Goal: Task Accomplishment & Management: Use online tool/utility

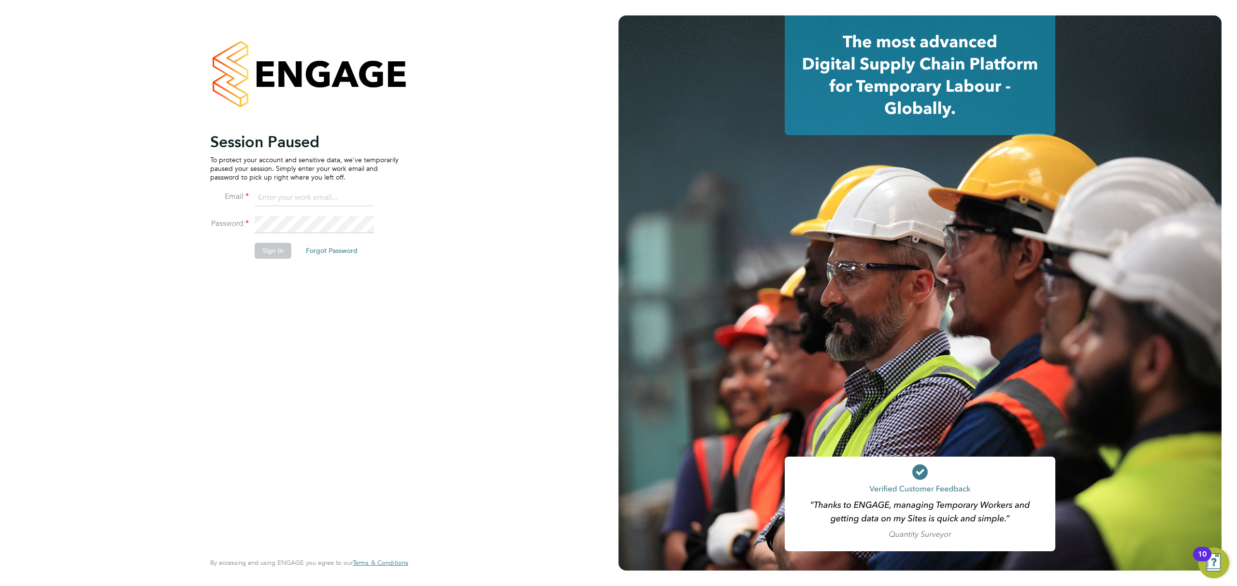
click at [272, 204] on input at bounding box center [314, 197] width 119 height 17
type input "Rianna.Bowles@Technicalresources.co.uk"
click at [261, 247] on button "Sign In" at bounding box center [273, 250] width 37 height 15
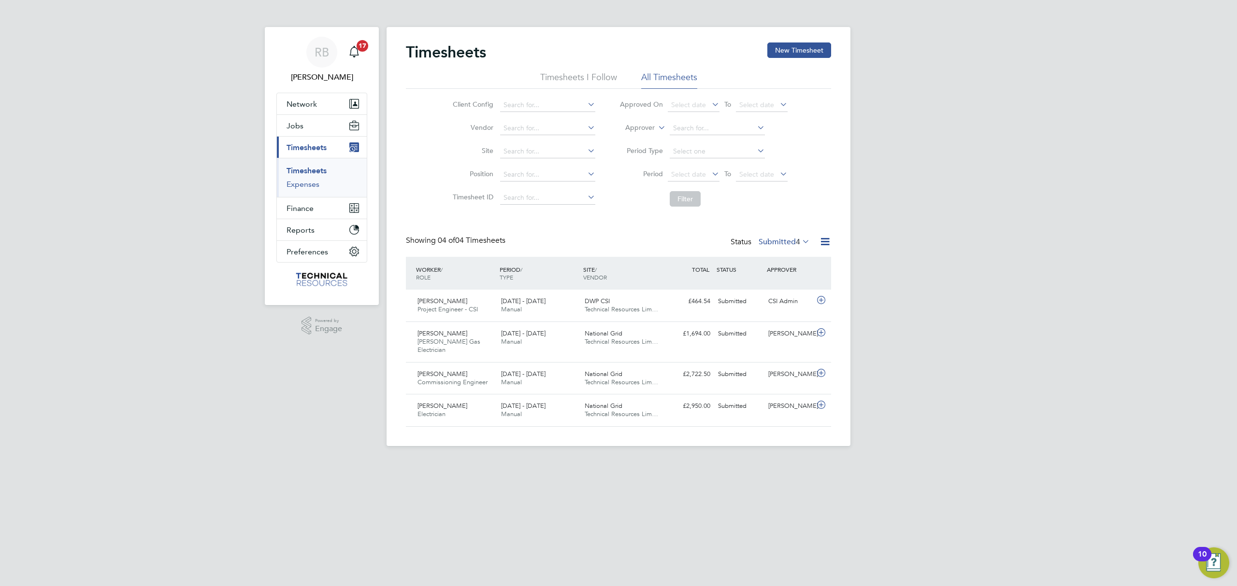
click at [298, 186] on link "Expenses" at bounding box center [302, 184] width 33 height 9
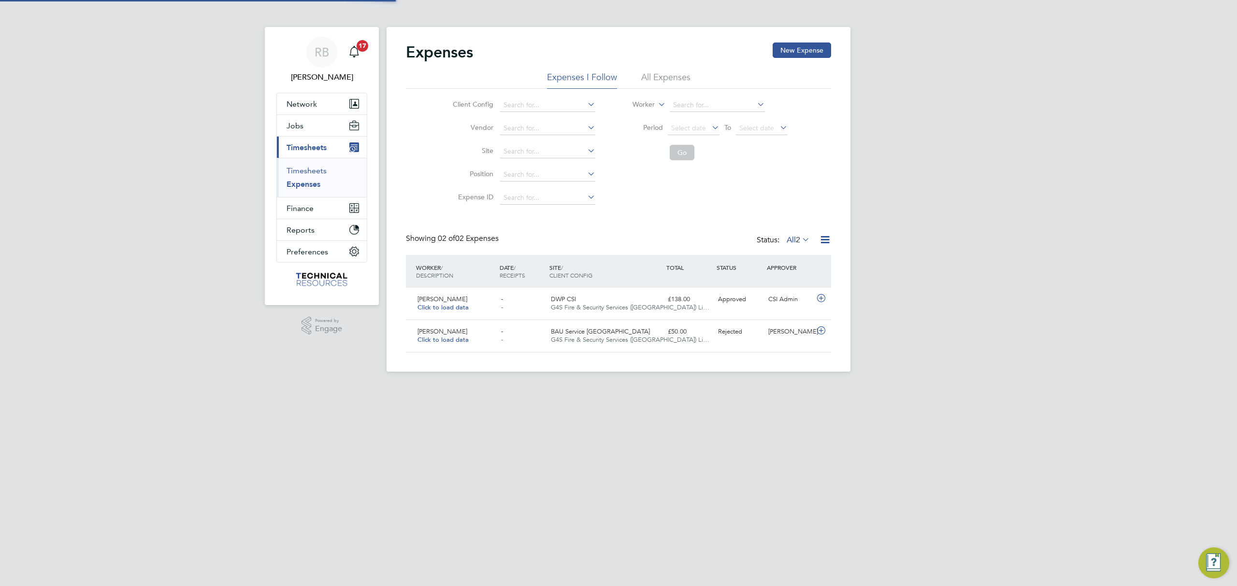
scroll to position [24, 117]
click at [306, 174] on link "Timesheets" at bounding box center [306, 170] width 40 height 9
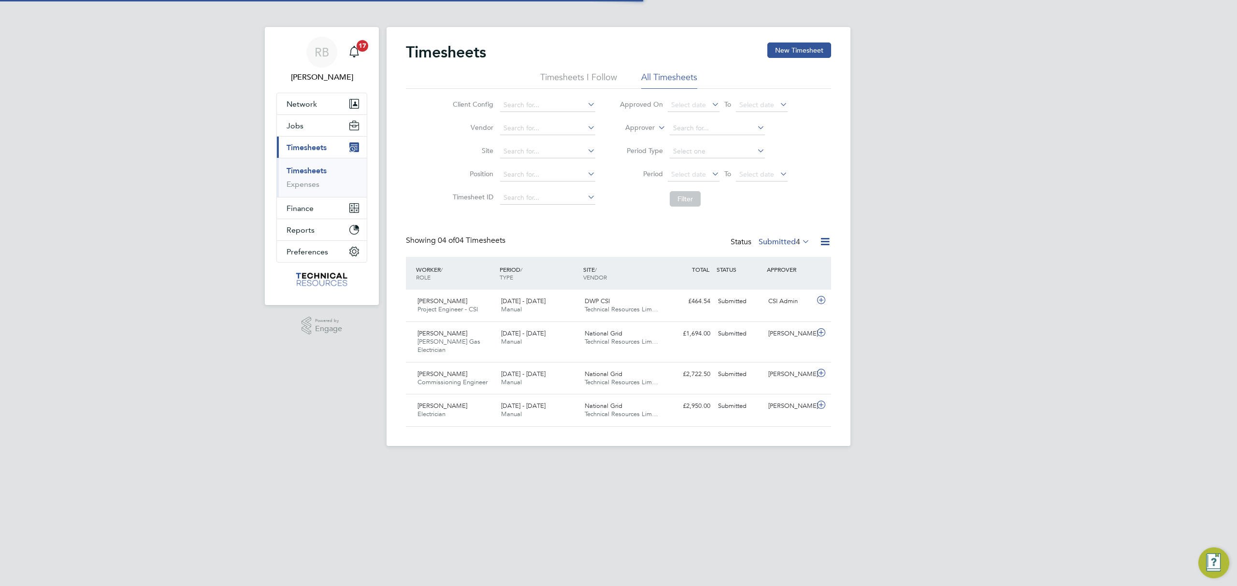
scroll to position [24, 84]
